Goal: Information Seeking & Learning: Understand process/instructions

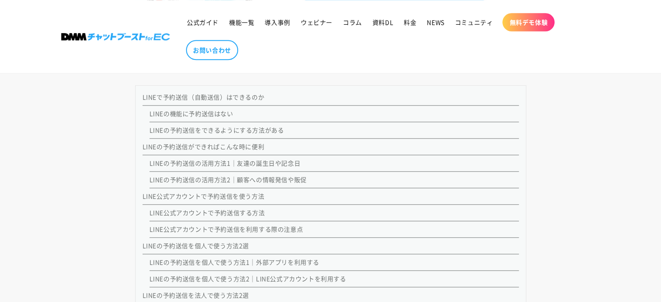
scroll to position [782, 0]
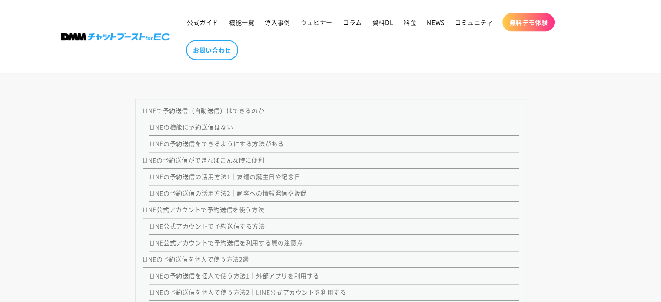
click at [211, 140] on link "LINEの予約送信をできるようにする方法がある" at bounding box center [217, 143] width 135 height 9
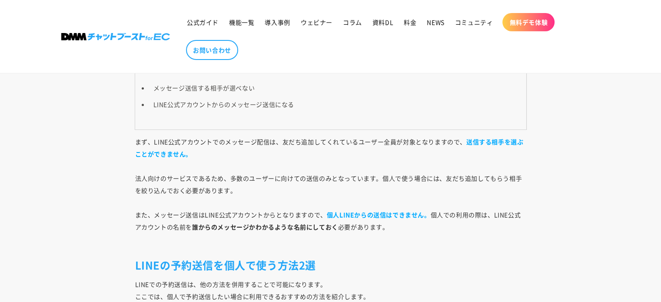
scroll to position [3137, 0]
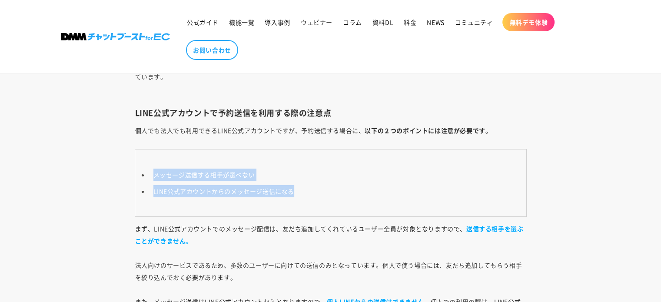
drag, startPoint x: 153, startPoint y: 171, endPoint x: 304, endPoint y: 189, distance: 151.9
click at [304, 189] on ul "メッセージ送信する相手が選べない LINE公式アカウントからのメッセージ送信になる" at bounding box center [330, 183] width 381 height 29
click at [304, 189] on li "LINE公式アカウントからのメッセージ送信になる" at bounding box center [335, 191] width 372 height 12
drag, startPoint x: 277, startPoint y: 189, endPoint x: 148, endPoint y: 163, distance: 132.1
click at [148, 163] on td "メッセージ送信する相手が選べない LINE公式アカウントからのメッセージ送信になる" at bounding box center [330, 183] width 391 height 67
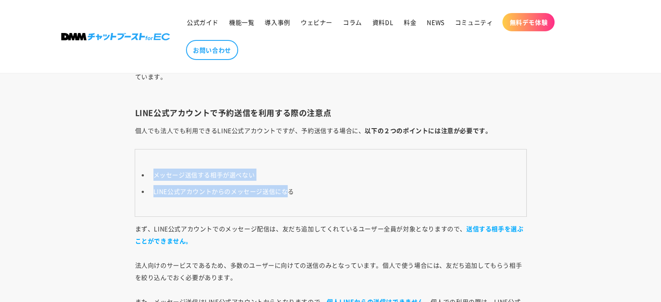
click at [148, 163] on td "メッセージ送信する相手が選べない LINE公式アカウントからのメッセージ送信になる" at bounding box center [330, 183] width 391 height 67
drag, startPoint x: 152, startPoint y: 173, endPoint x: 317, endPoint y: 189, distance: 166.4
click at [317, 189] on ul "メッセージ送信する相手が選べない LINE公式アカウントからのメッセージ送信になる" at bounding box center [330, 183] width 381 height 29
click at [317, 189] on li "LINE公式アカウントからのメッセージ送信になる" at bounding box center [335, 191] width 372 height 12
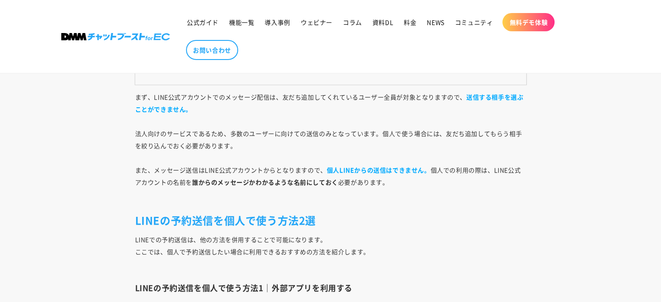
scroll to position [3354, 0]
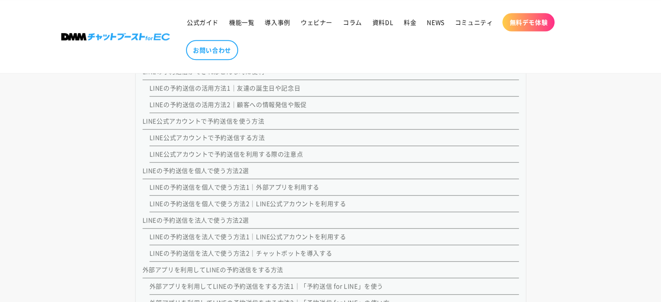
scroll to position [913, 0]
